Goal: Navigation & Orientation: Understand site structure

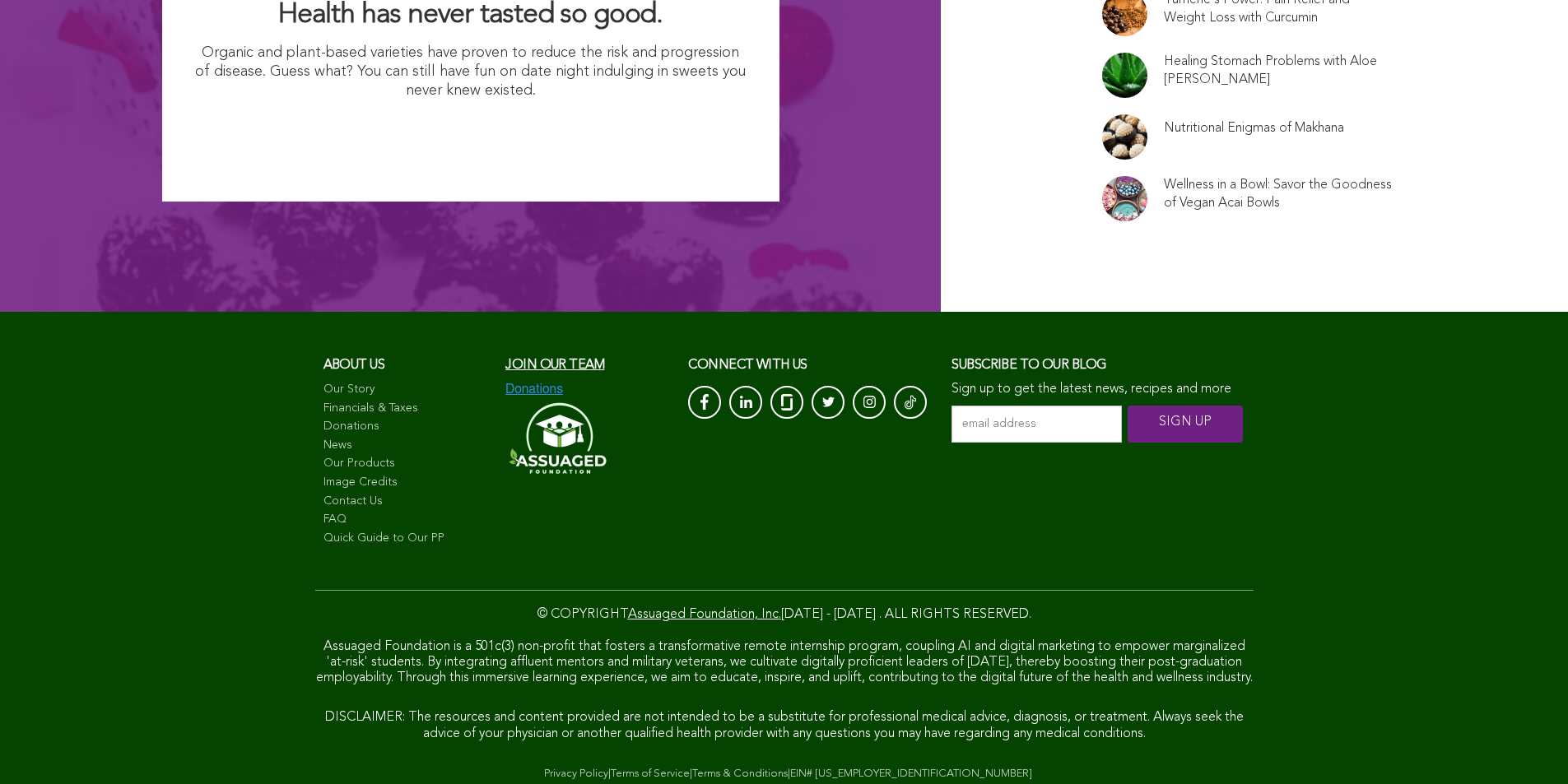
scroll to position [11164, 0]
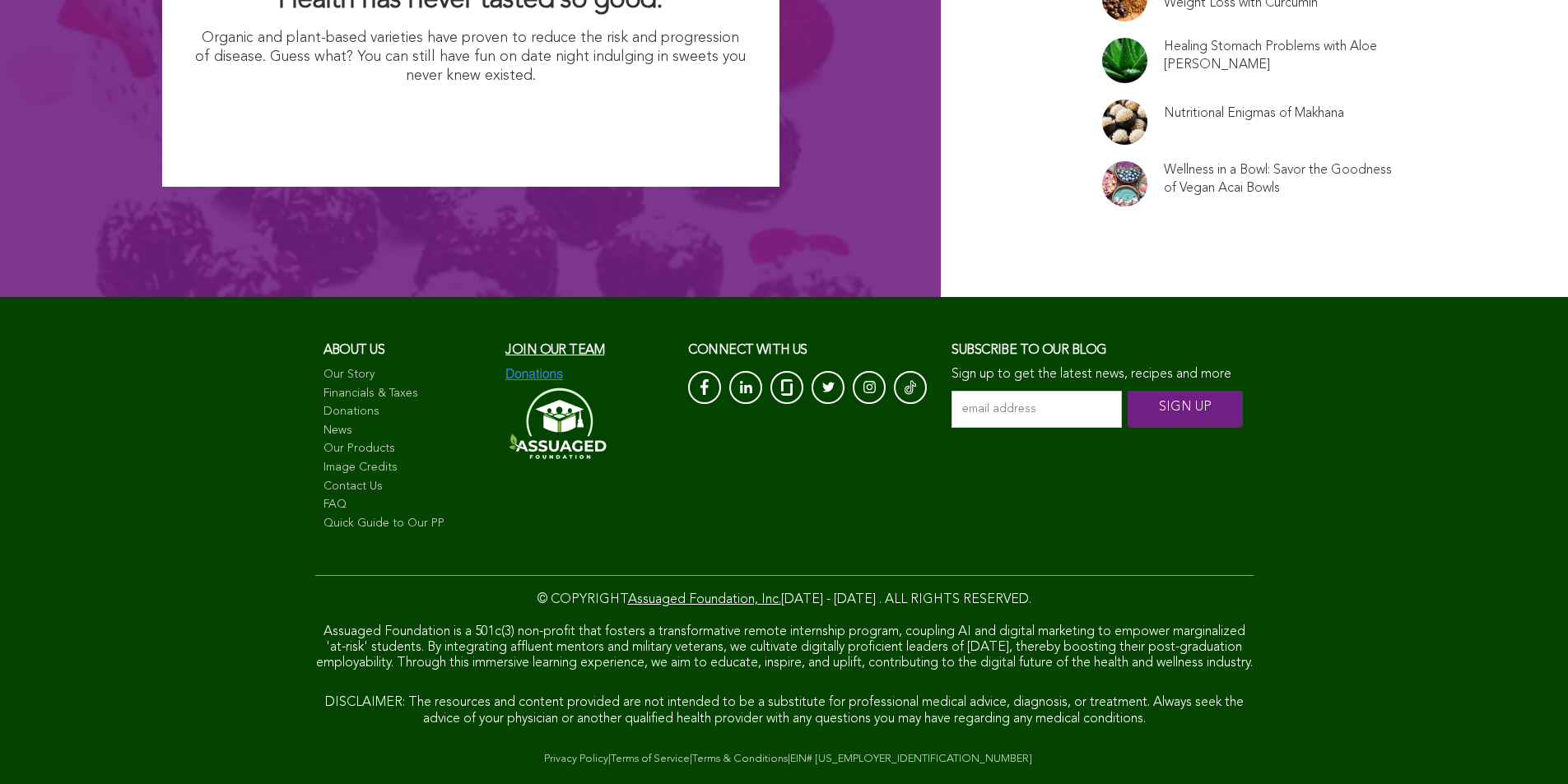
click at [692, 753] on link "Terms & Conditions" at bounding box center [740, 758] width 95 height 11
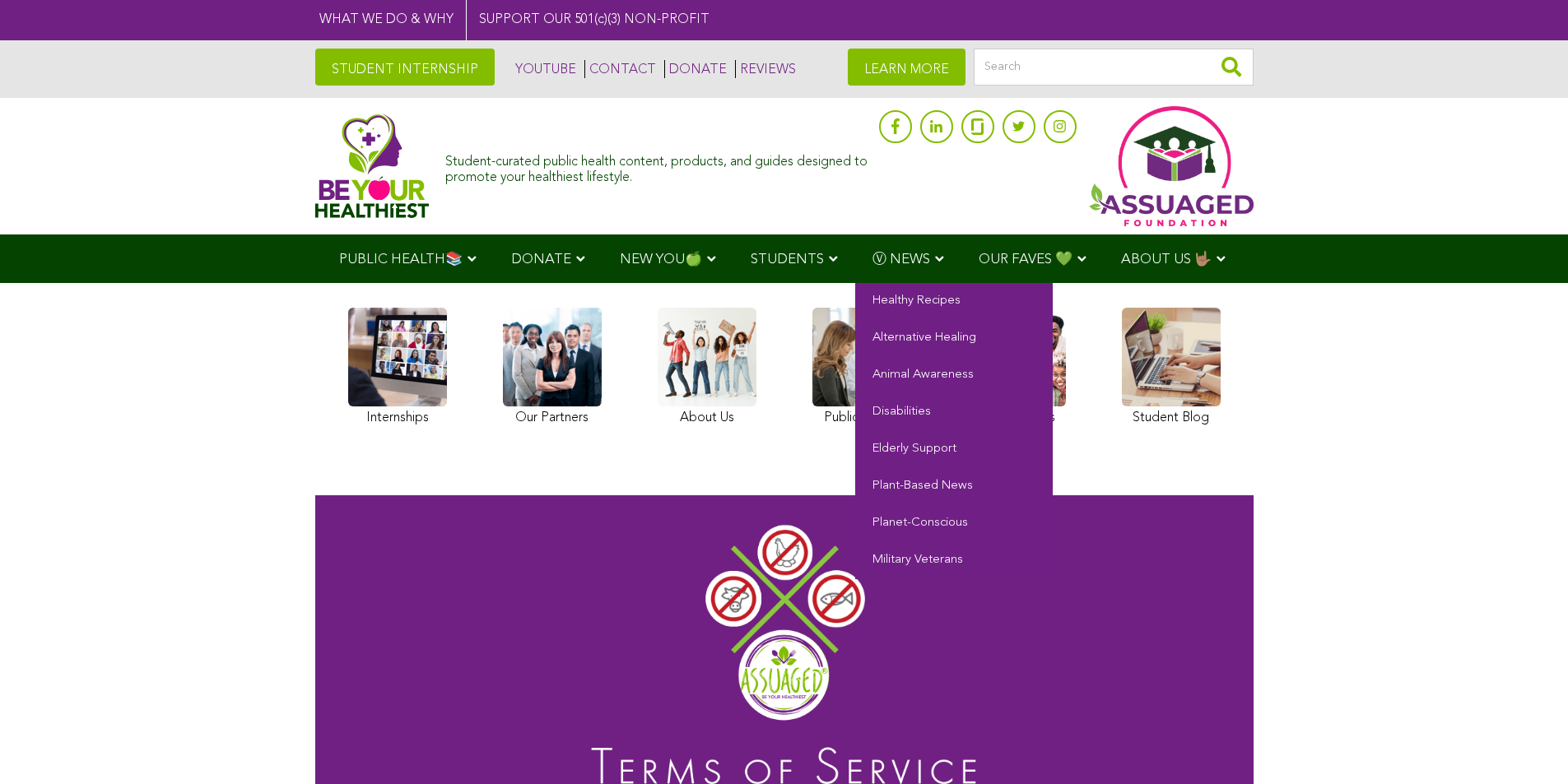
click at [873, 259] on span "Ⓥ NEWS" at bounding box center [901, 260] width 57 height 14
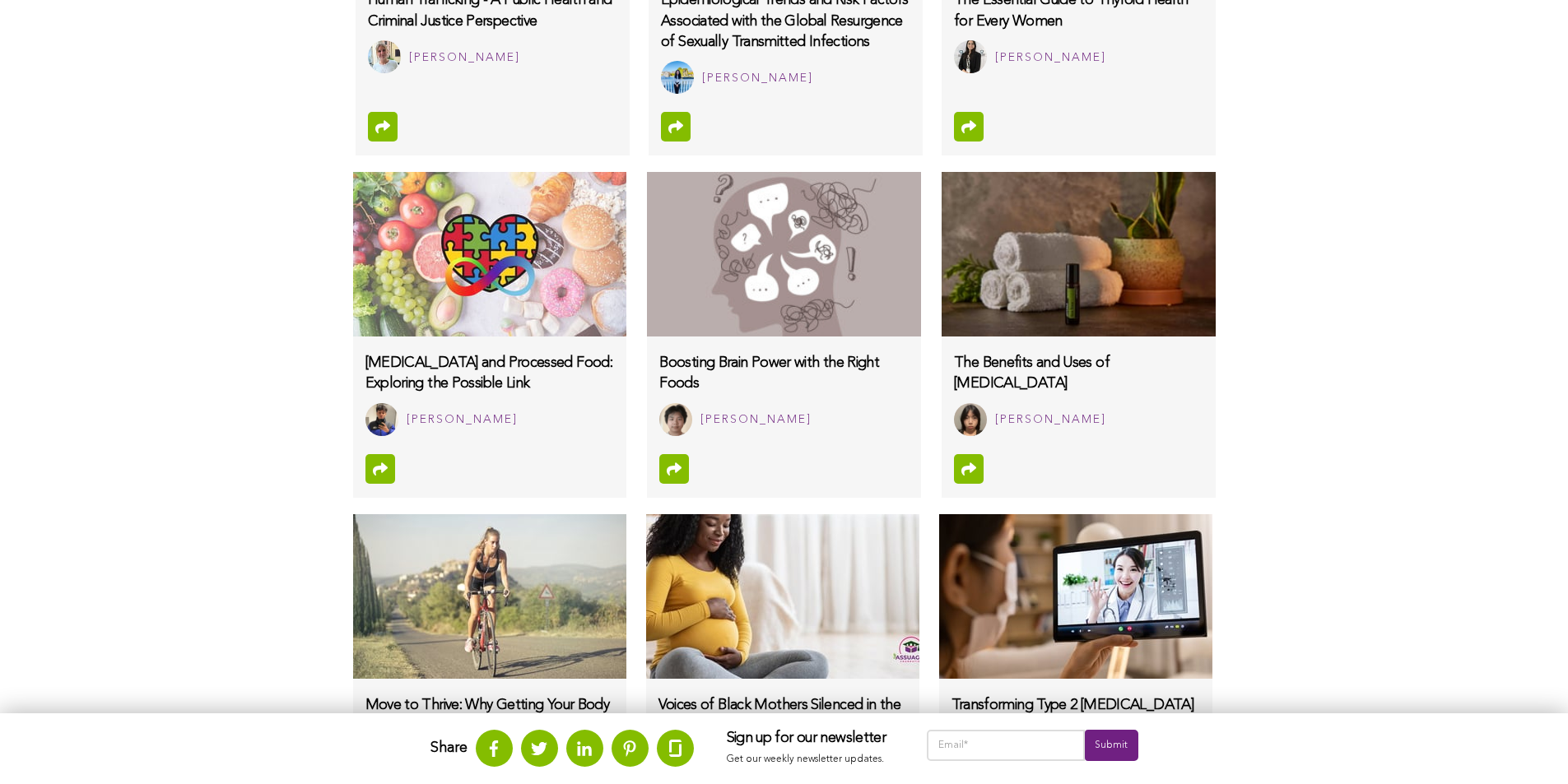
scroll to position [1515, 0]
